Goal: Navigation & Orientation: Find specific page/section

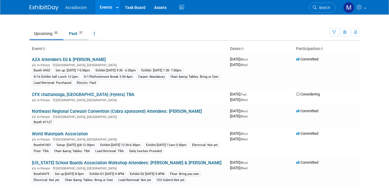
click at [78, 33] on span "27" at bounding box center [81, 33] width 6 height 4
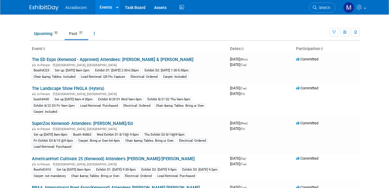
click at [97, 10] on link "Events" at bounding box center [105, 7] width 21 height 14
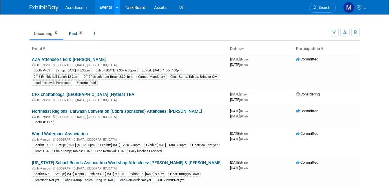
click at [116, 8] on icon at bounding box center [117, 8] width 2 height 4
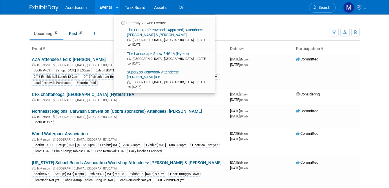
click at [94, 27] on td "Upcoming 32 Past 27 All Events 59 Past and Upcoming Grouped Annually Events gro…" at bounding box center [180, 31] width 300 height 19
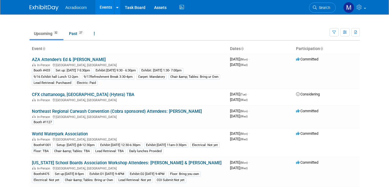
click at [145, 32] on ul "Upcoming 32 Past 27 All Events 59 Past and Upcoming Grouped Annually Events gro…" at bounding box center [180, 34] width 300 height 13
click at [204, 27] on td "Upcoming 32 Past 27 All Events 59 Past and Upcoming Grouped Annually Events gro…" at bounding box center [180, 31] width 300 height 19
click at [38, 33] on link "Upcoming 32" at bounding box center [47, 33] width 34 height 11
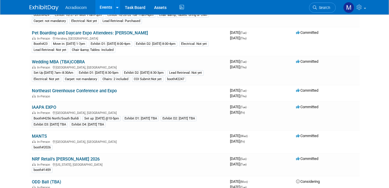
scroll to position [232, 0]
